Goal: Information Seeking & Learning: Learn about a topic

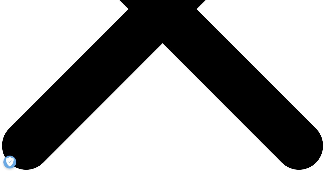
scroll to position [177, 0]
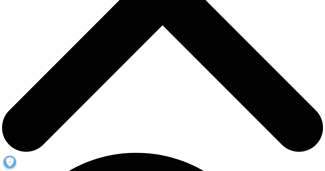
drag, startPoint x: 153, startPoint y: 83, endPoint x: 199, endPoint y: 102, distance: 50.2
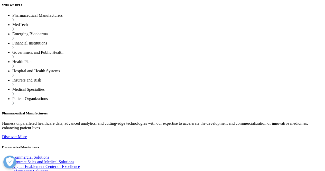
scroll to position [1895, 0]
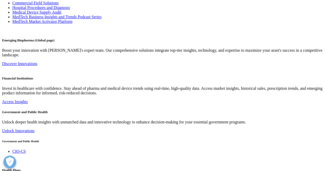
scroll to position [1895, 0]
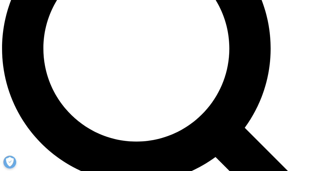
scroll to position [465, 0]
